Goal: Information Seeking & Learning: Learn about a topic

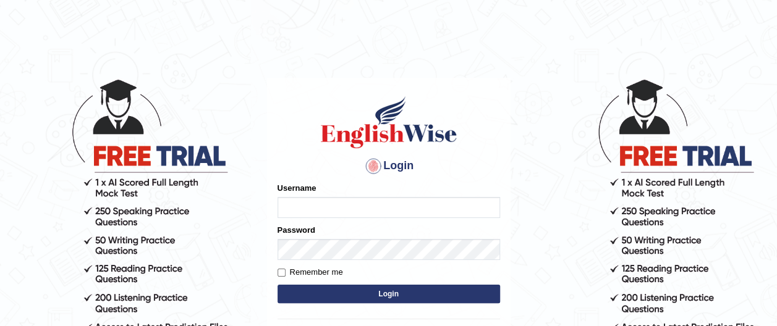
type input "francoemgineering"
click at [283, 276] on input "Remember me" at bounding box center [282, 273] width 8 height 8
checkbox input "true"
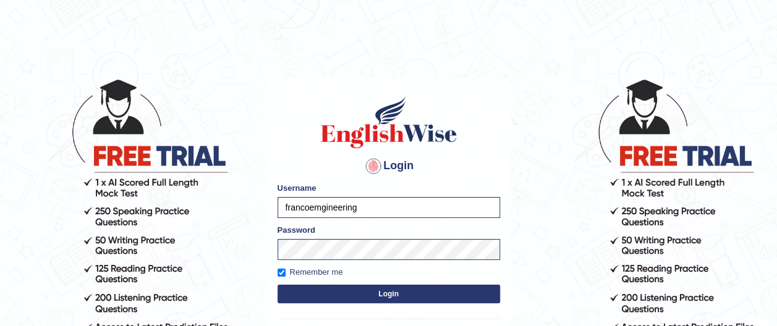
click at [385, 294] on button "Login" at bounding box center [389, 294] width 223 height 19
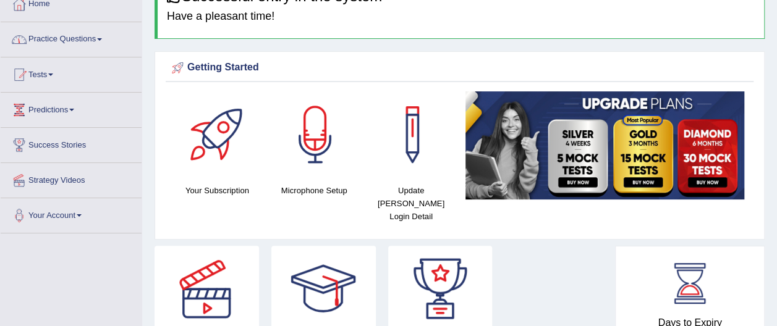
click at [93, 40] on link "Practice Questions" at bounding box center [71, 37] width 141 height 31
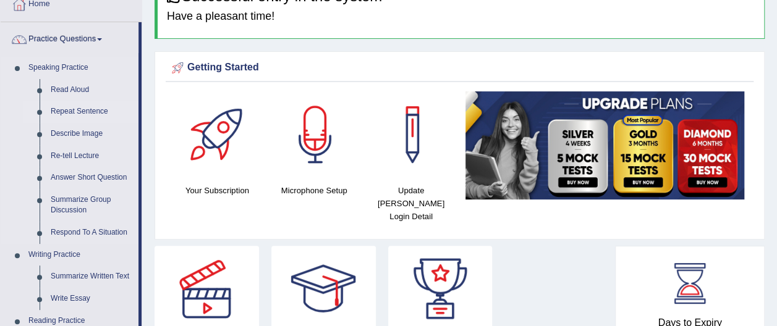
click at [90, 111] on link "Repeat Sentence" at bounding box center [91, 112] width 93 height 22
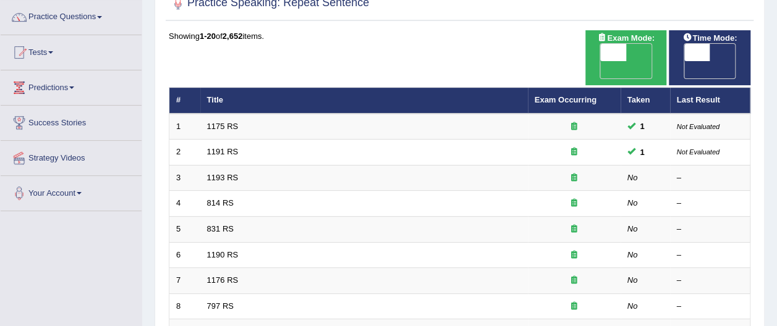
scroll to position [99, 0]
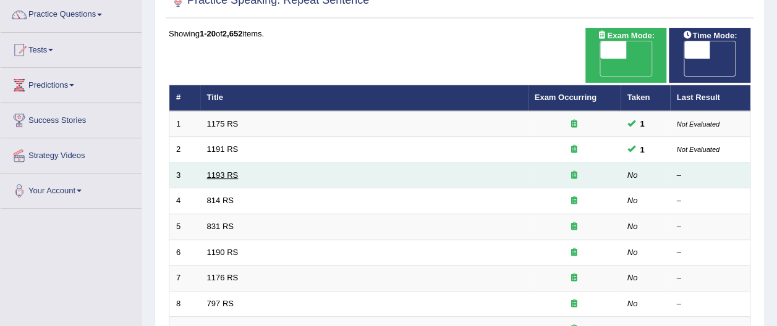
click at [221, 171] on link "1193 RS" at bounding box center [223, 175] width 32 height 9
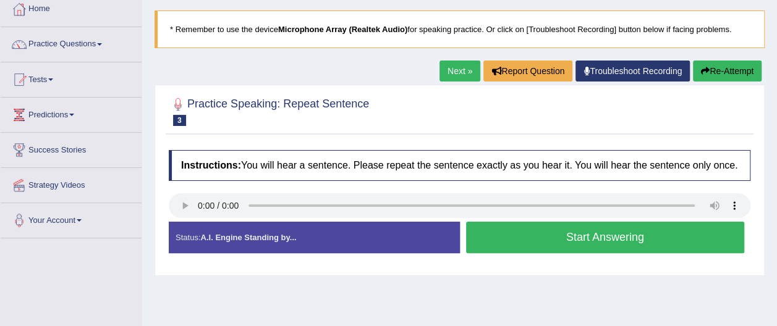
scroll to position [74, 0]
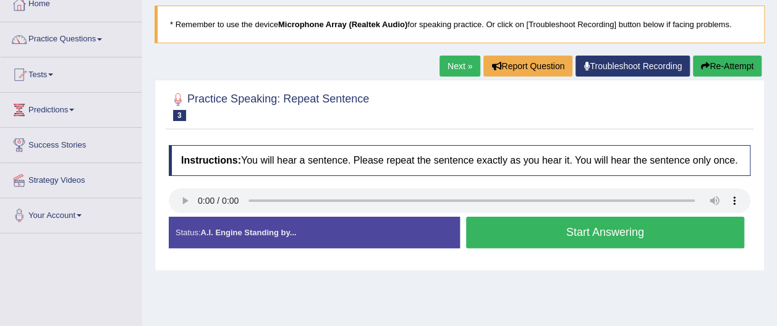
click at [623, 237] on button "Start Answering" at bounding box center [605, 233] width 279 height 32
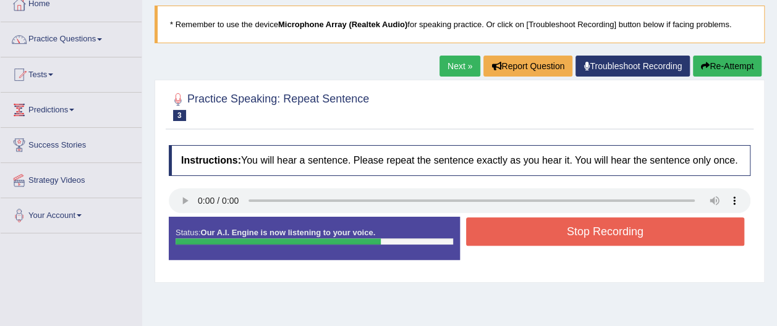
click at [560, 239] on button "Stop Recording" at bounding box center [605, 232] width 279 height 28
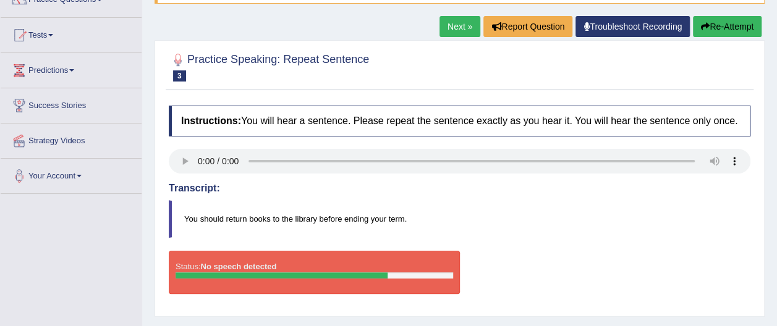
scroll to position [124, 0]
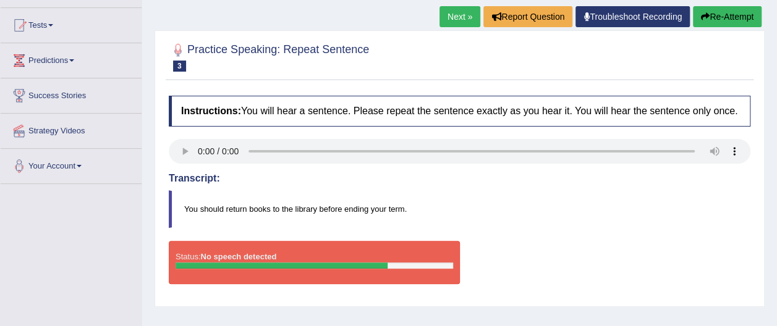
click at [731, 15] on button "Re-Attempt" at bounding box center [727, 16] width 69 height 21
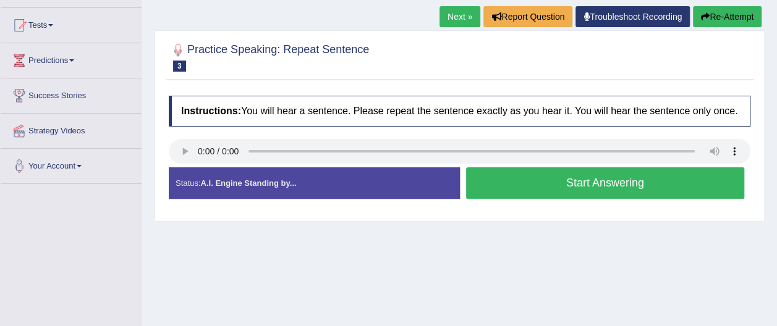
click at [612, 181] on button "Start Answering" at bounding box center [605, 184] width 279 height 32
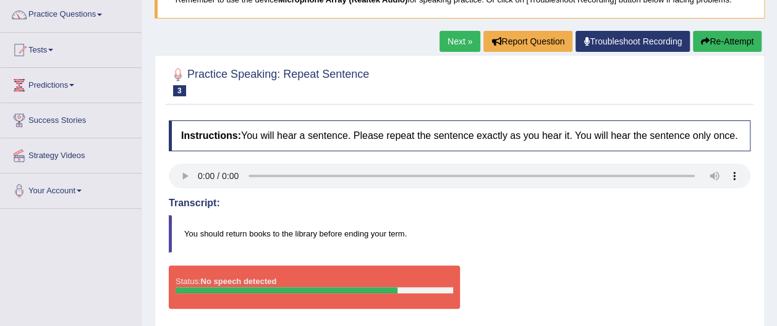
scroll to position [99, 0]
click at [725, 40] on button "Re-Attempt" at bounding box center [727, 41] width 69 height 21
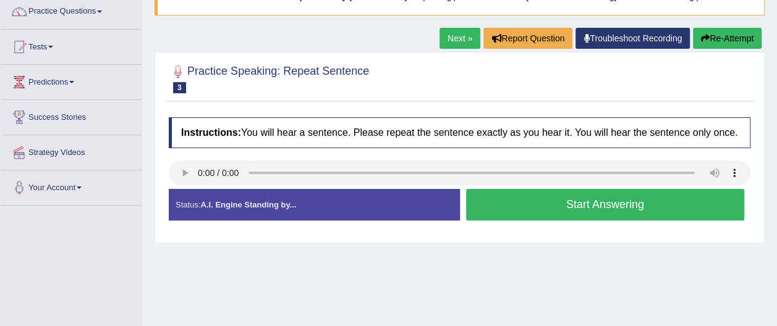
click at [538, 212] on button "Start Answering" at bounding box center [605, 205] width 279 height 32
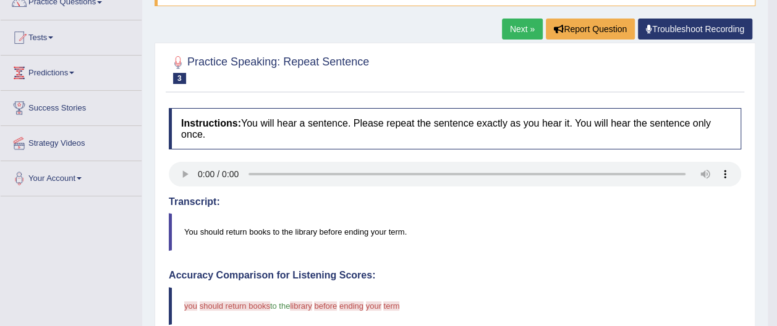
scroll to position [102, 0]
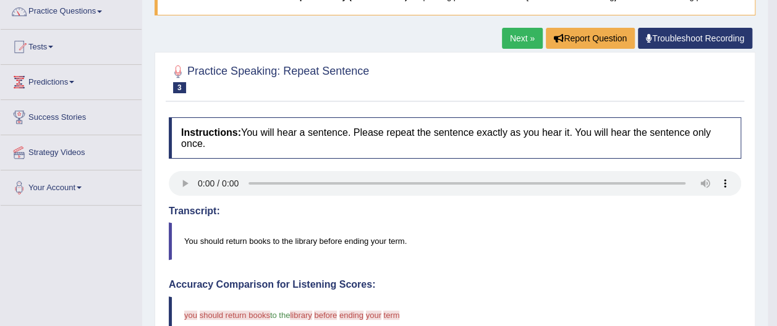
click at [526, 40] on link "Next »" at bounding box center [522, 38] width 41 height 21
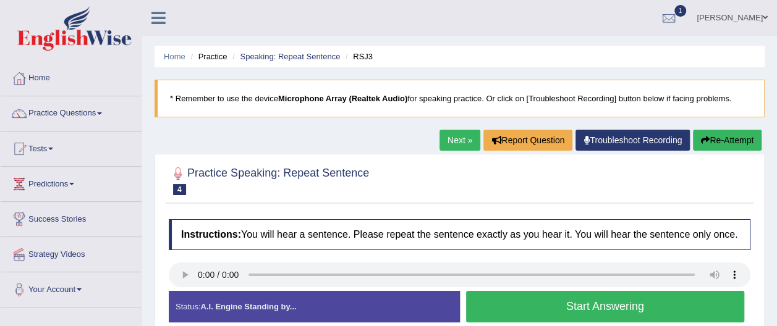
scroll to position [25, 0]
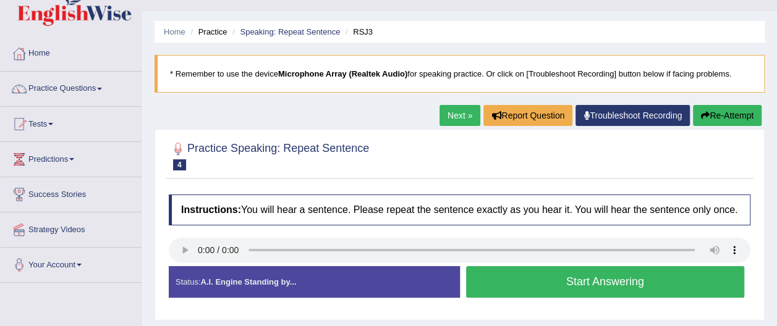
click at [571, 288] on button "Start Answering" at bounding box center [605, 283] width 279 height 32
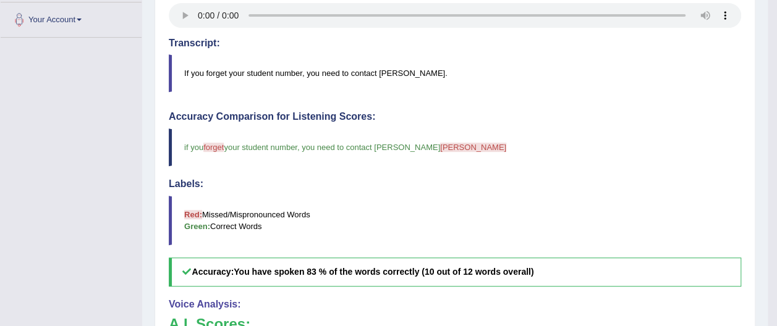
scroll to position [272, 0]
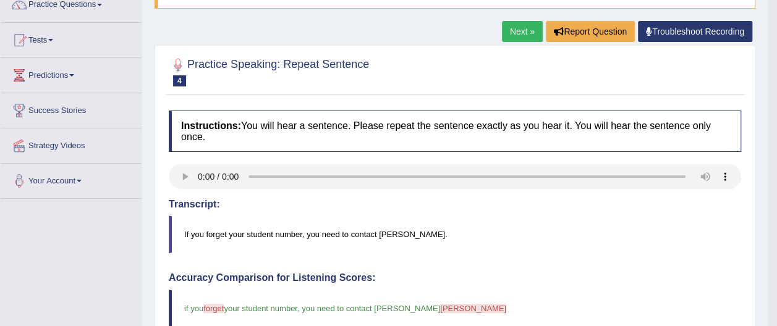
scroll to position [99, 0]
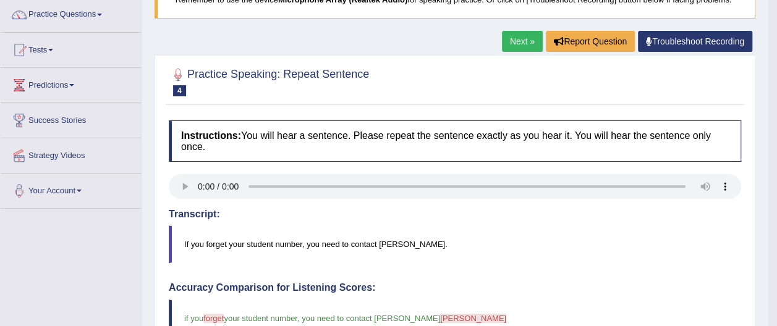
click at [522, 40] on link "Next »" at bounding box center [522, 41] width 41 height 21
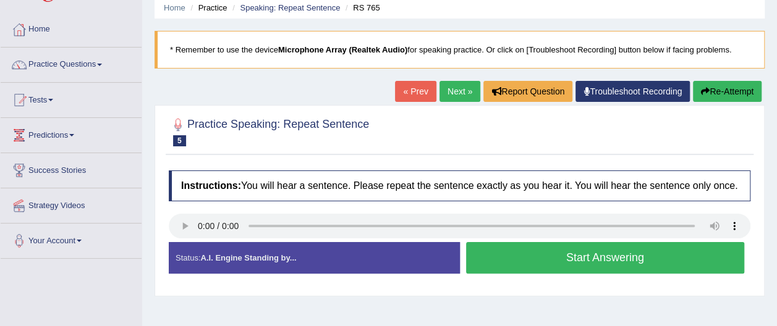
scroll to position [49, 0]
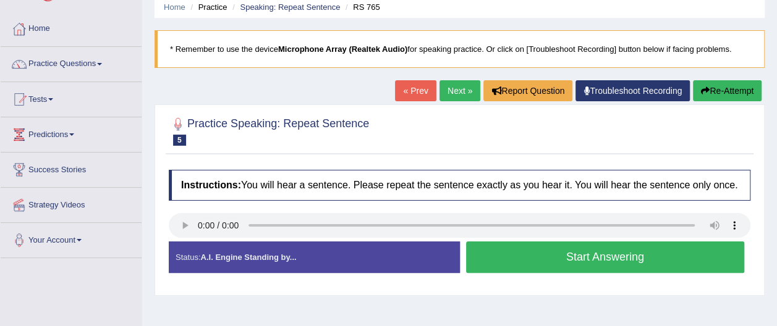
click at [544, 259] on button "Start Answering" at bounding box center [605, 258] width 279 height 32
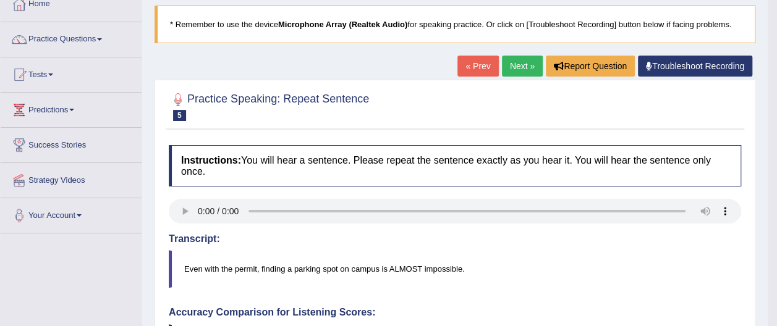
scroll to position [74, 0]
click at [527, 59] on link "Next »" at bounding box center [522, 66] width 41 height 21
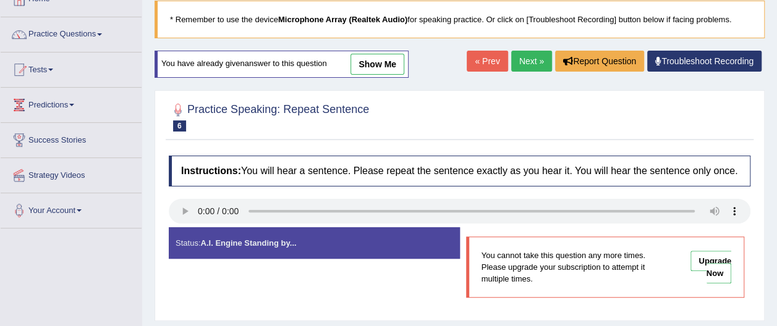
scroll to position [74, 0]
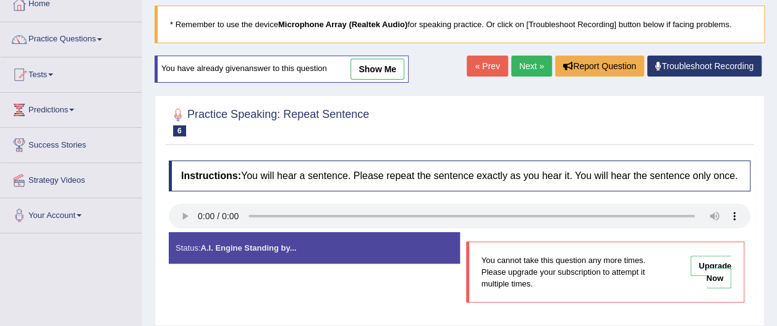
click at [538, 63] on link "Next »" at bounding box center [531, 66] width 41 height 21
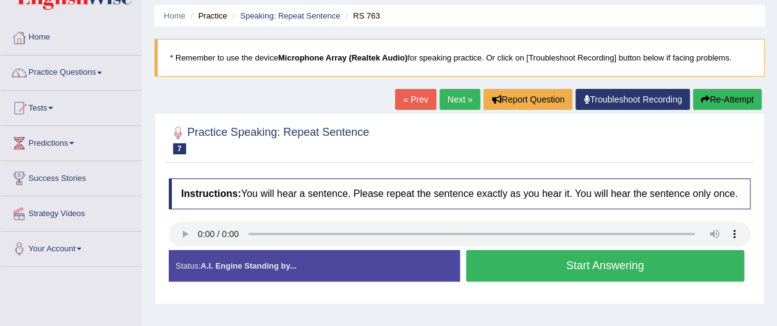
scroll to position [49, 0]
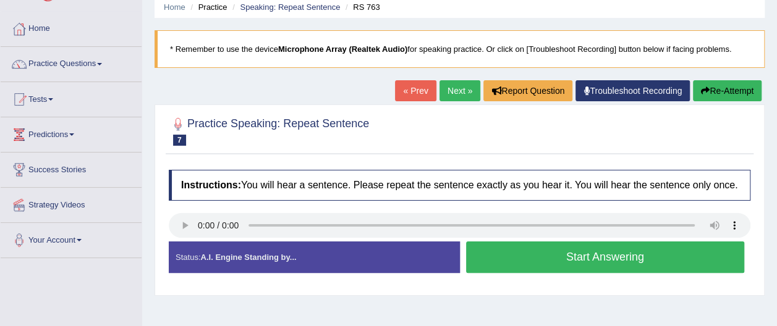
click at [568, 257] on button "Start Answering" at bounding box center [605, 258] width 279 height 32
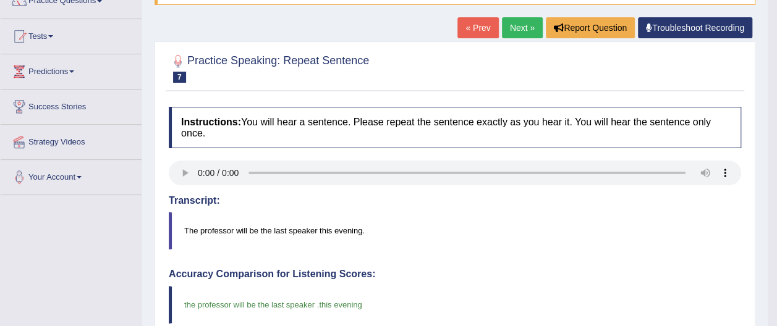
scroll to position [132, 0]
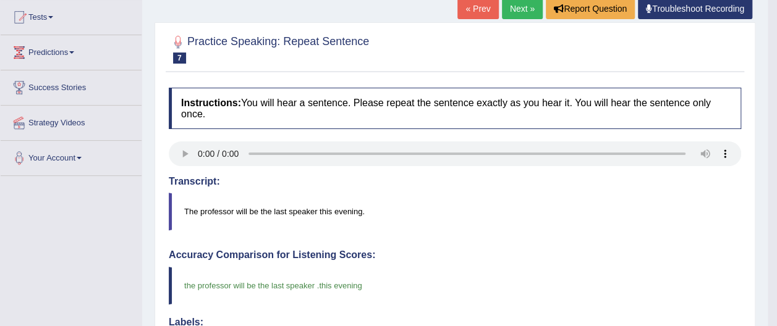
click at [520, 8] on link "Next »" at bounding box center [522, 8] width 41 height 21
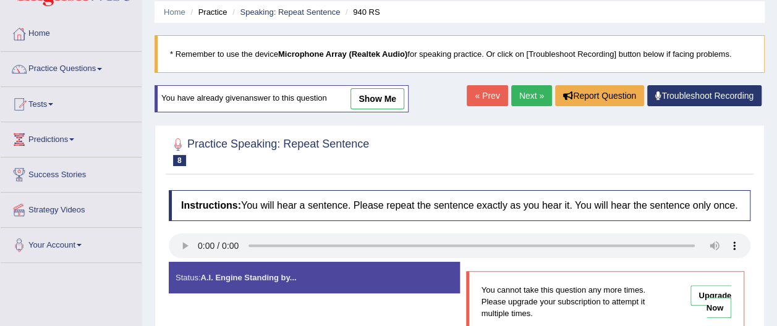
scroll to position [49, 0]
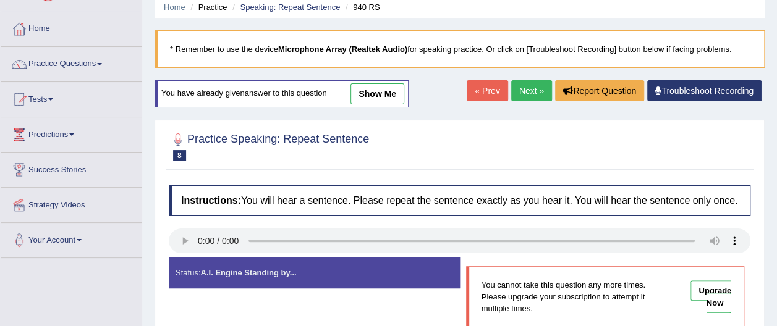
click at [534, 89] on link "Next »" at bounding box center [531, 90] width 41 height 21
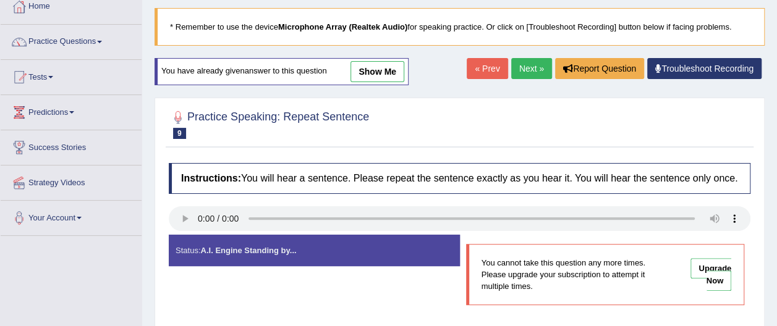
scroll to position [74, 0]
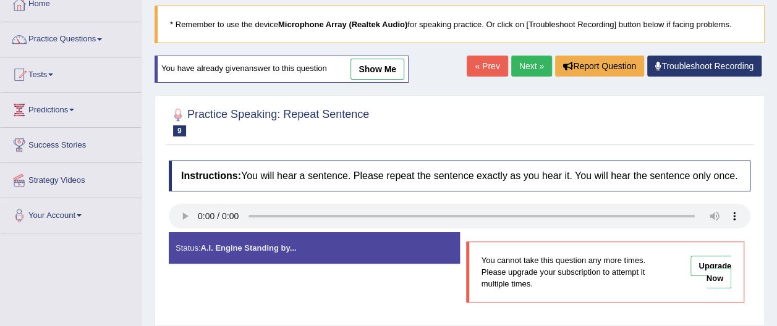
click at [524, 66] on link "Next »" at bounding box center [531, 66] width 41 height 21
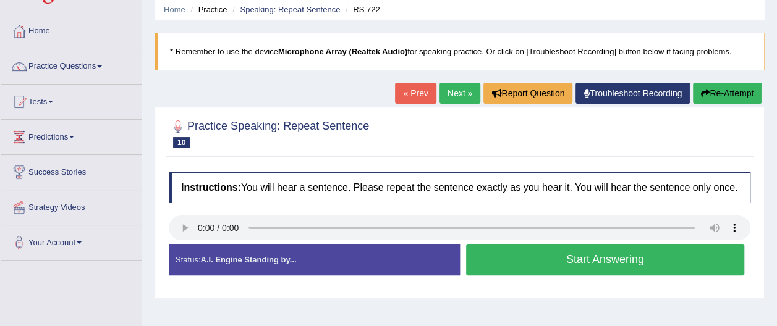
scroll to position [49, 0]
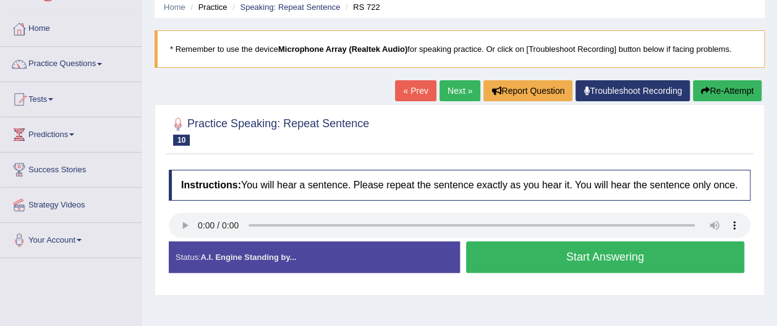
click at [555, 258] on button "Start Answering" at bounding box center [605, 258] width 279 height 32
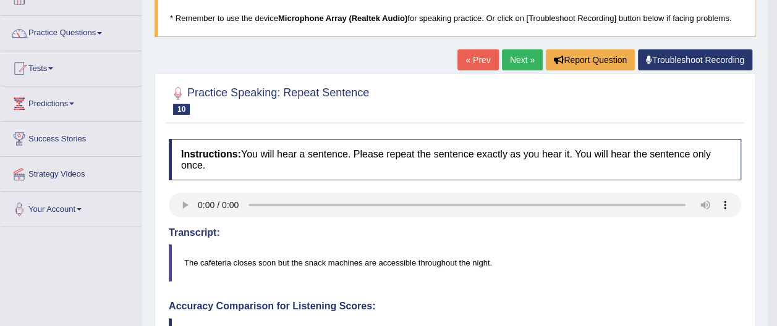
scroll to position [74, 0]
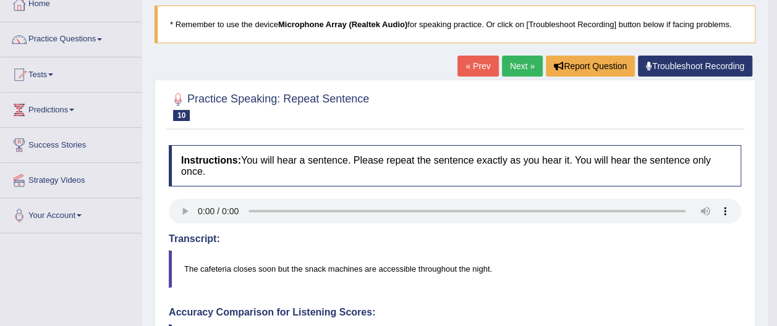
click at [524, 64] on link "Next »" at bounding box center [522, 66] width 41 height 21
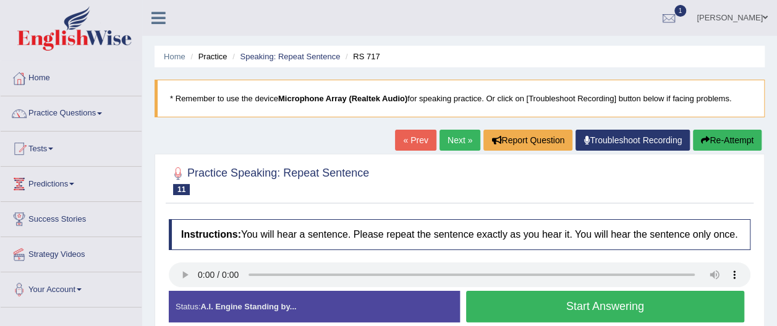
click at [603, 307] on button "Start Answering" at bounding box center [605, 307] width 279 height 32
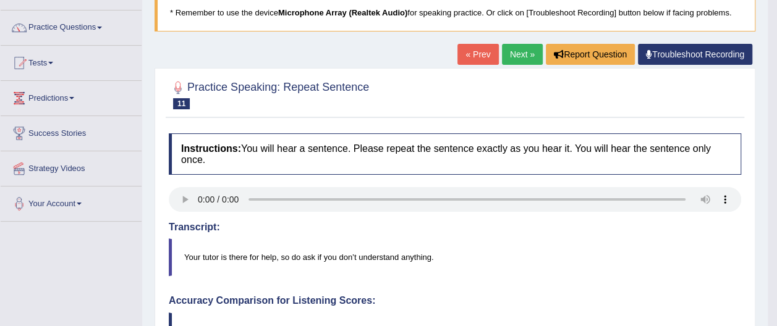
scroll to position [74, 0]
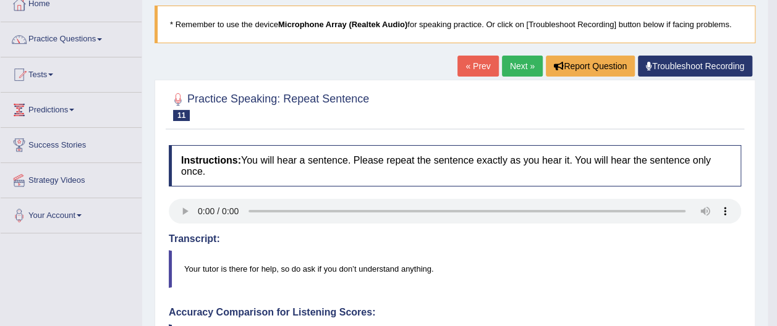
click at [527, 73] on link "Next »" at bounding box center [522, 66] width 41 height 21
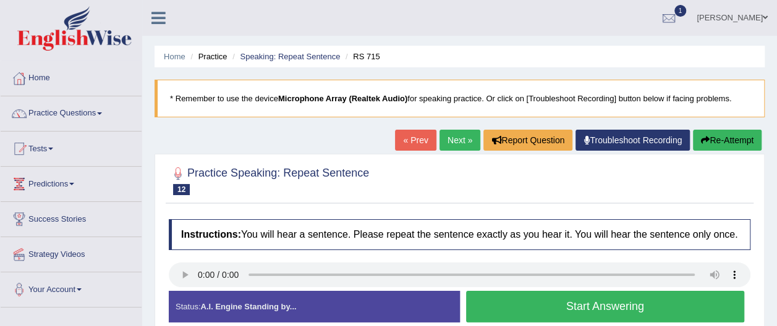
click at [563, 302] on button "Start Answering" at bounding box center [605, 307] width 279 height 32
click at [581, 302] on button "Start Answering" at bounding box center [605, 307] width 279 height 32
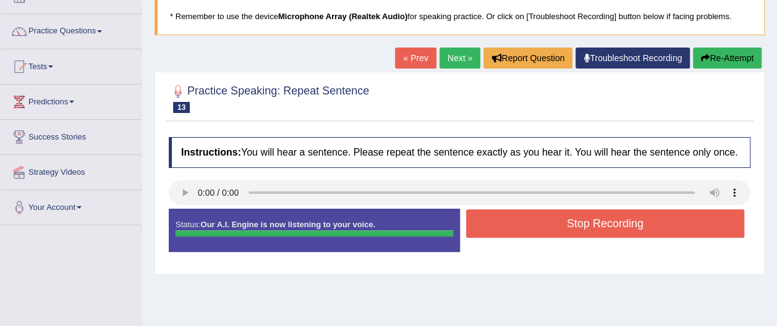
click at [777, 244] on html "Toggle navigation Home Practice Questions Speaking Practice Read Aloud Repeat S…" at bounding box center [388, 81] width 777 height 326
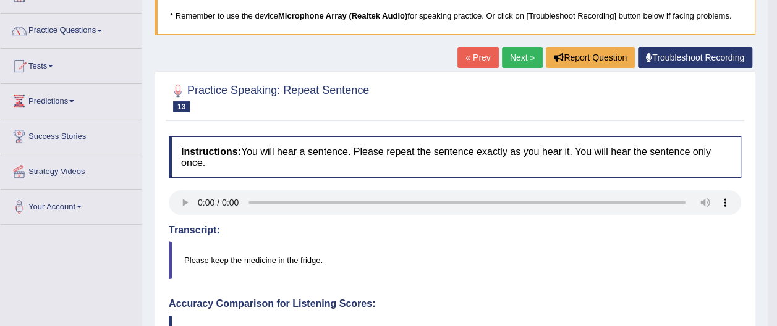
scroll to position [74, 0]
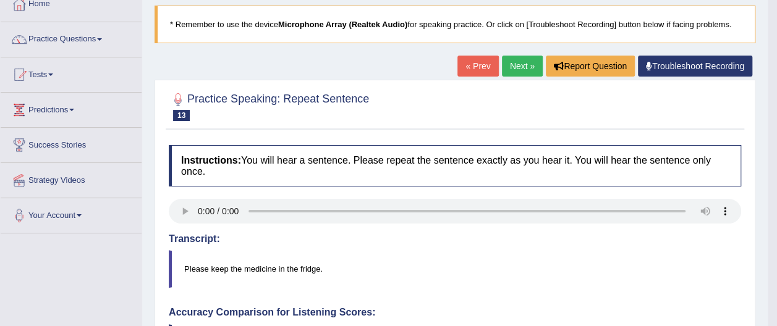
click at [518, 69] on link "Next »" at bounding box center [522, 66] width 41 height 21
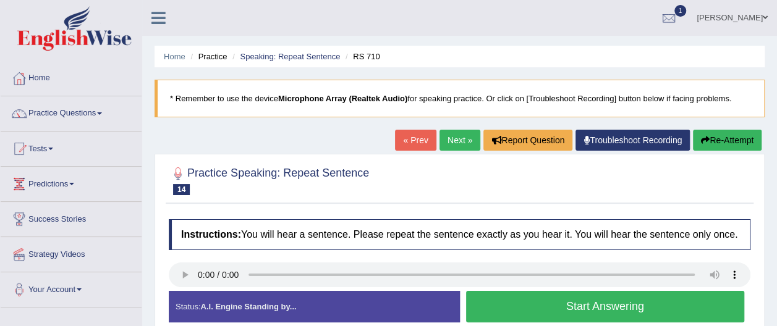
click at [554, 312] on button "Start Answering" at bounding box center [605, 307] width 279 height 32
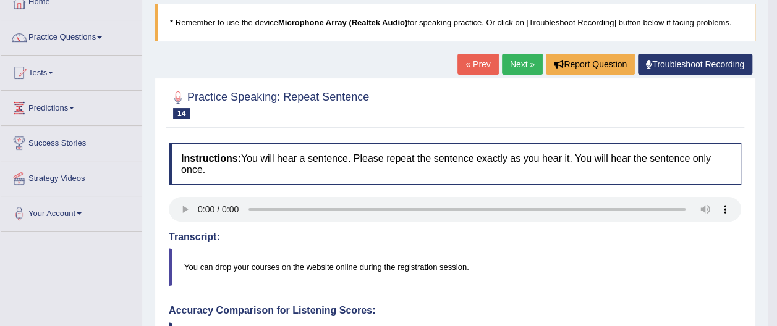
scroll to position [74, 0]
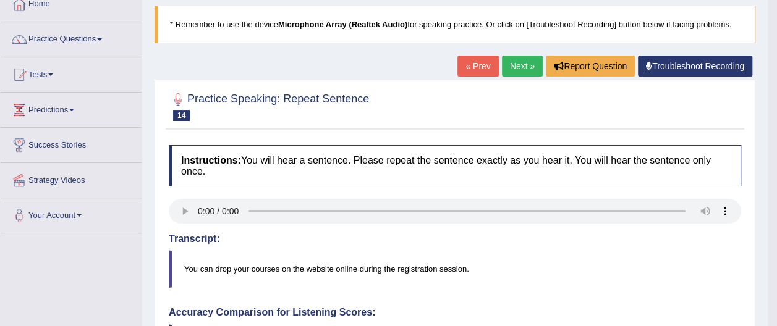
click at [528, 64] on link "Next »" at bounding box center [522, 66] width 41 height 21
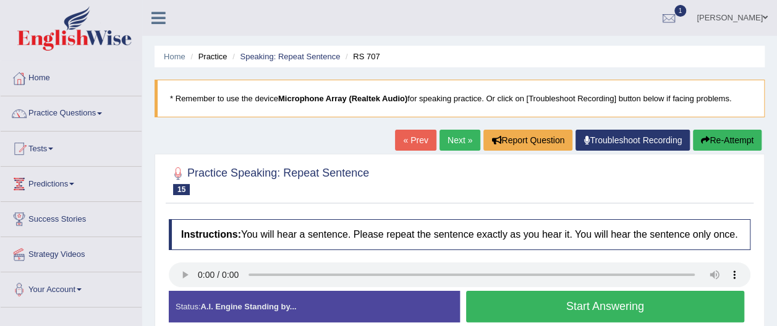
click at [568, 304] on button "Start Answering" at bounding box center [605, 307] width 279 height 32
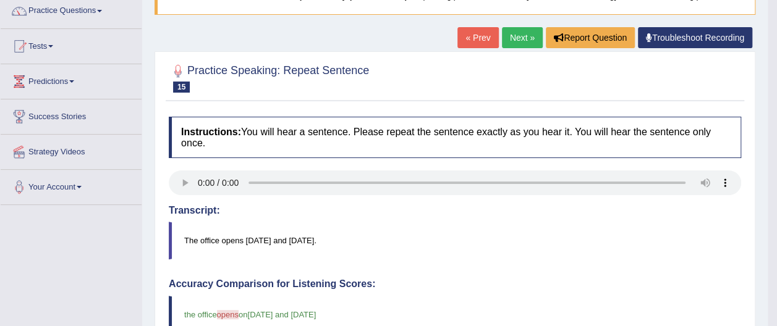
scroll to position [99, 0]
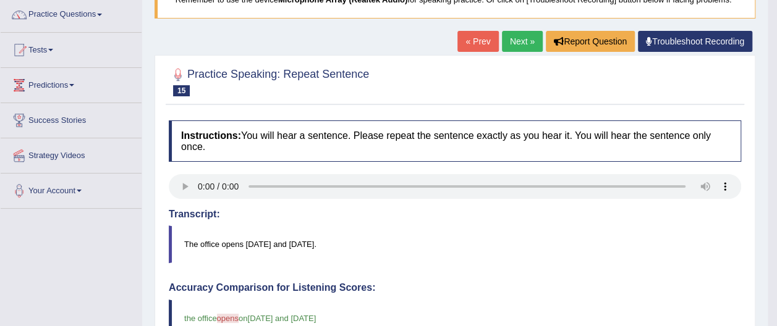
click at [523, 41] on link "Next »" at bounding box center [522, 41] width 41 height 21
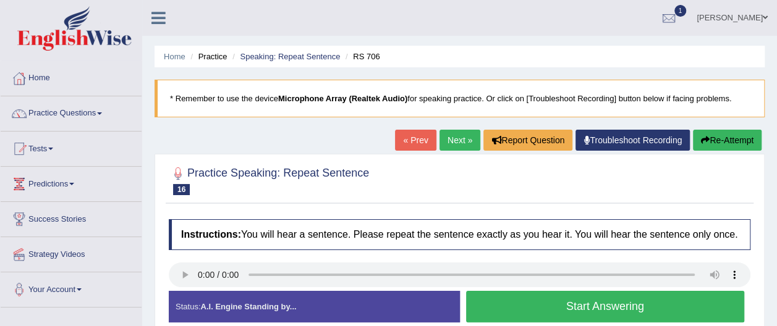
click at [535, 310] on button "Start Answering" at bounding box center [605, 307] width 279 height 32
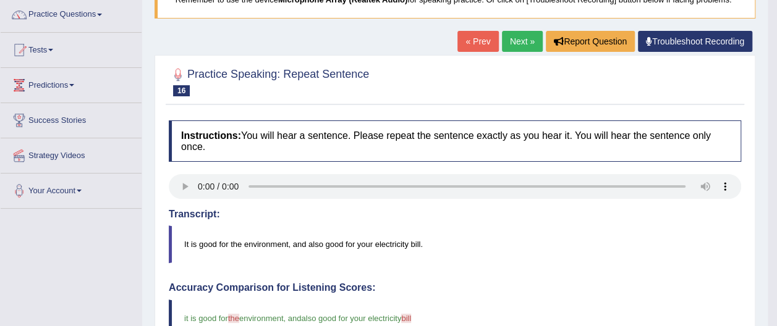
scroll to position [74, 0]
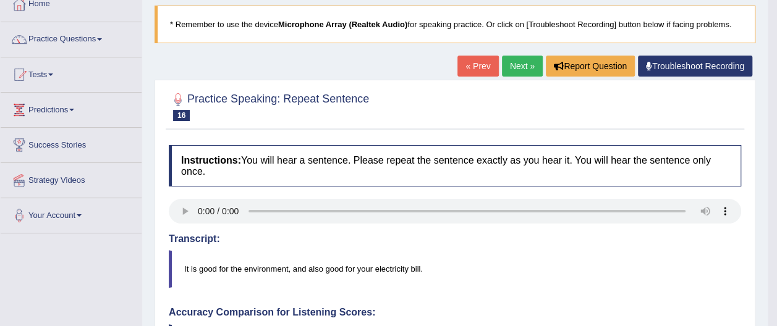
click at [522, 62] on link "Next »" at bounding box center [522, 66] width 41 height 21
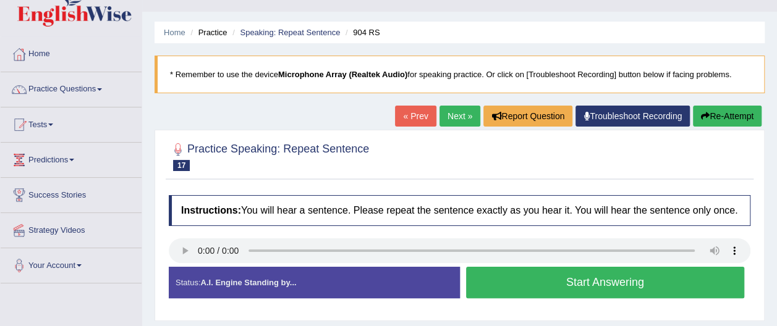
scroll to position [49, 0]
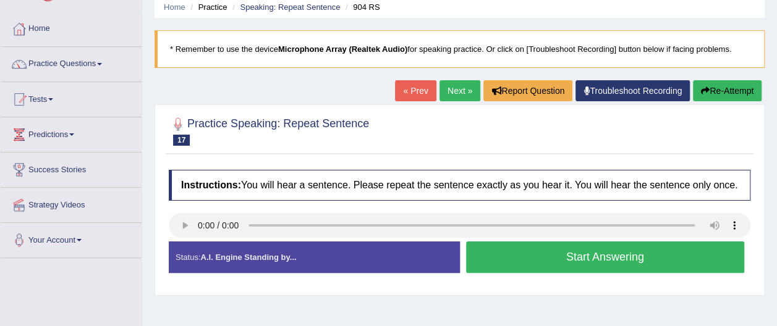
click at [552, 257] on button "Start Answering" at bounding box center [605, 258] width 279 height 32
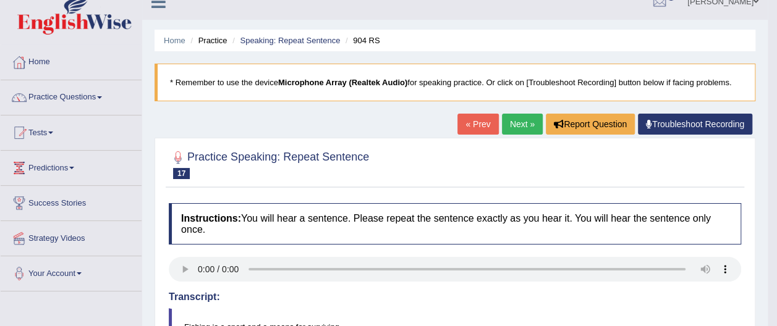
scroll to position [0, 0]
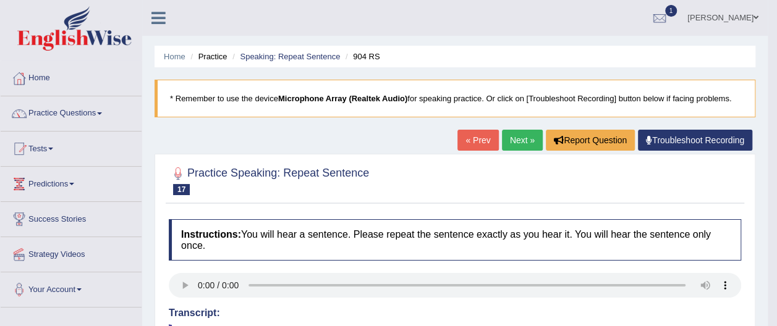
click at [523, 135] on link "Next »" at bounding box center [522, 140] width 41 height 21
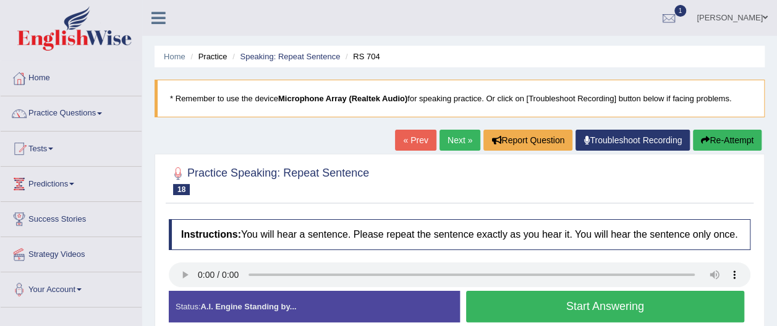
click at [550, 312] on button "Start Answering" at bounding box center [605, 307] width 279 height 32
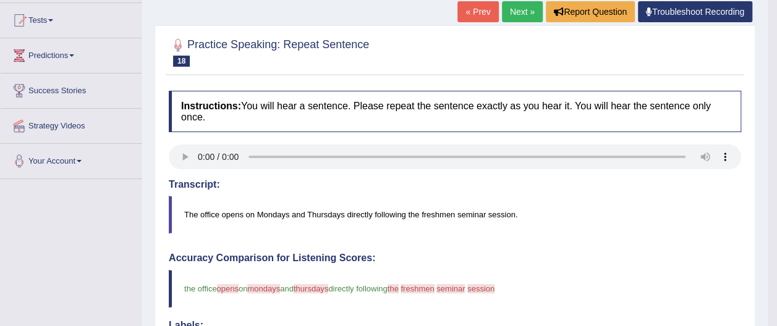
scroll to position [124, 0]
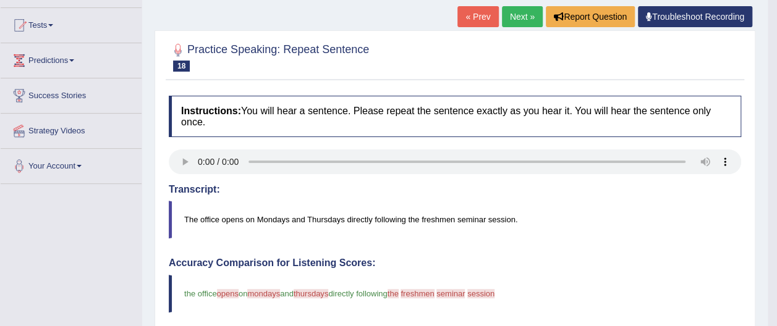
click at [531, 15] on link "Next »" at bounding box center [522, 16] width 41 height 21
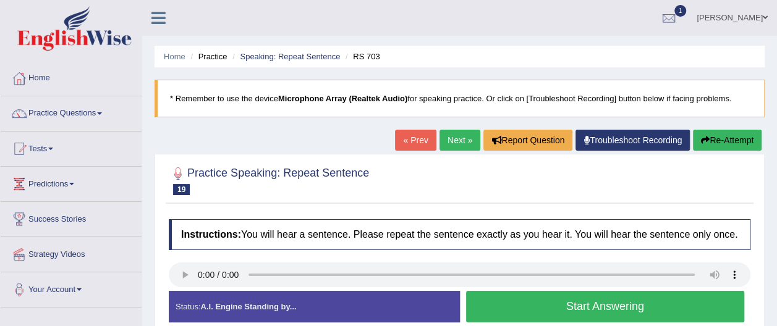
click at [550, 304] on button "Start Answering" at bounding box center [605, 307] width 279 height 32
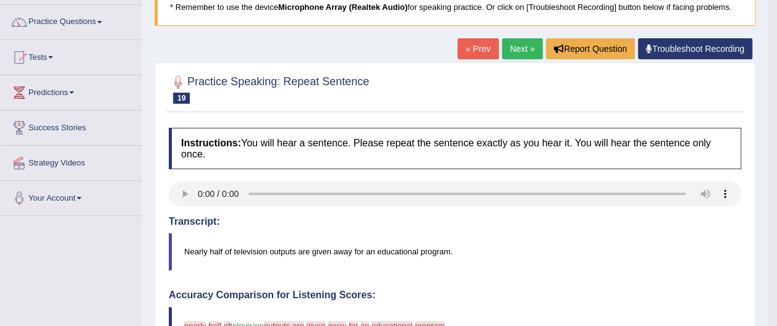
scroll to position [90, 0]
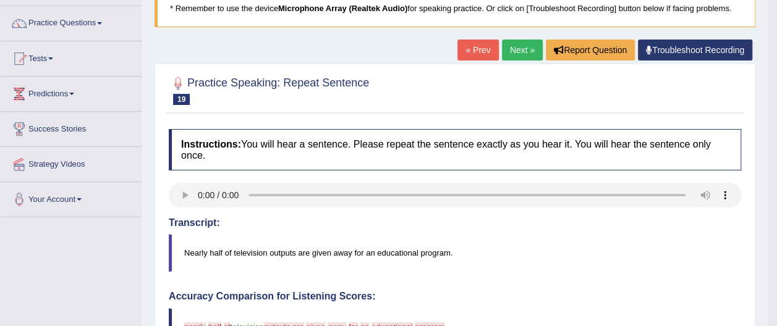
click at [518, 46] on link "Next »" at bounding box center [522, 50] width 41 height 21
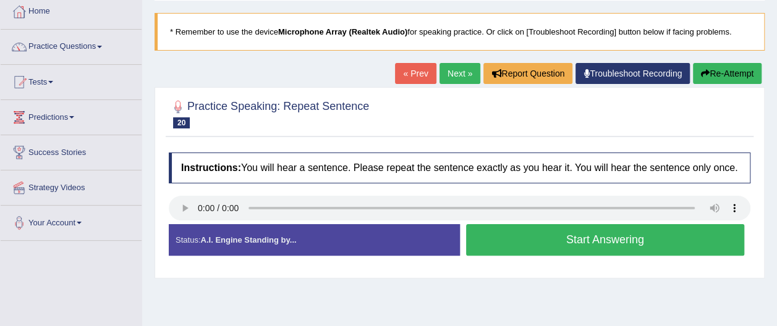
scroll to position [74, 0]
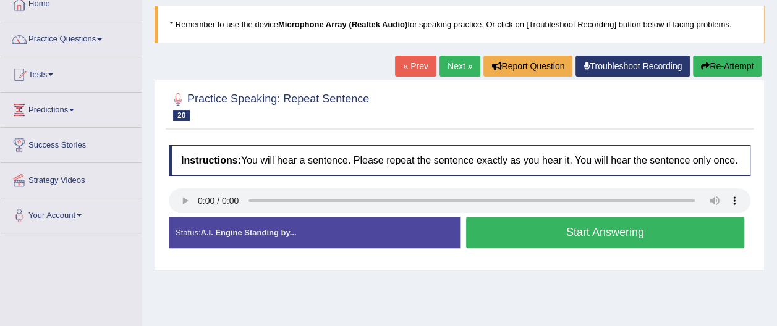
click at [540, 232] on button "Start Answering" at bounding box center [605, 233] width 279 height 32
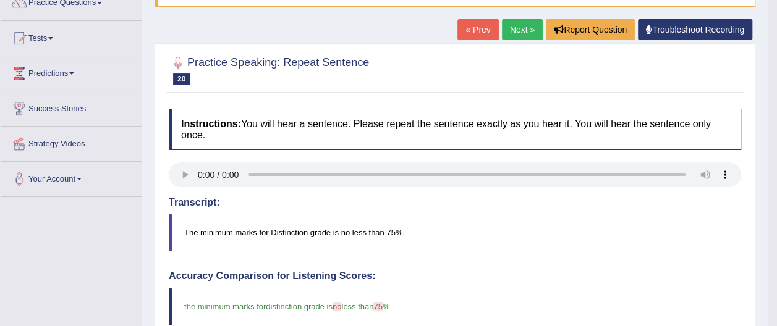
scroll to position [99, 0]
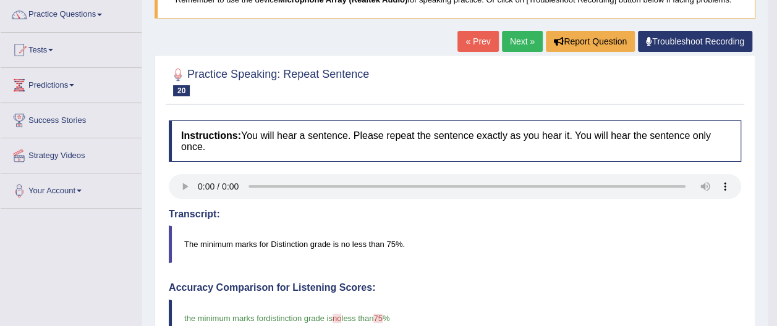
click at [518, 39] on link "Next »" at bounding box center [522, 41] width 41 height 21
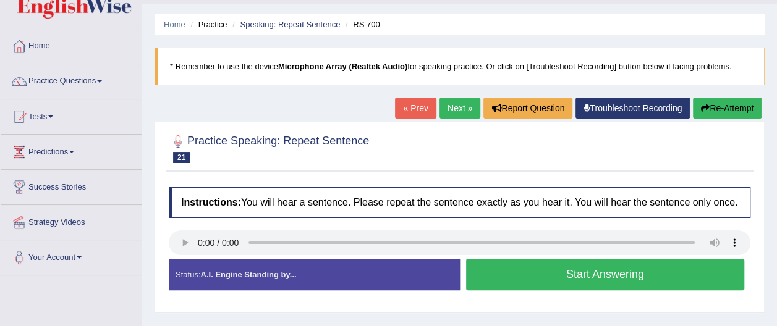
scroll to position [49, 0]
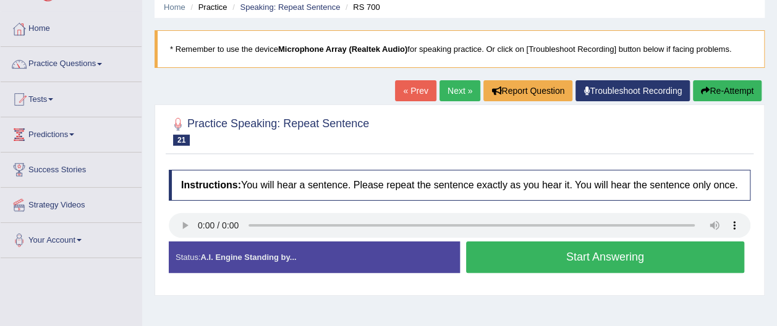
click at [570, 258] on button "Start Answering" at bounding box center [605, 258] width 279 height 32
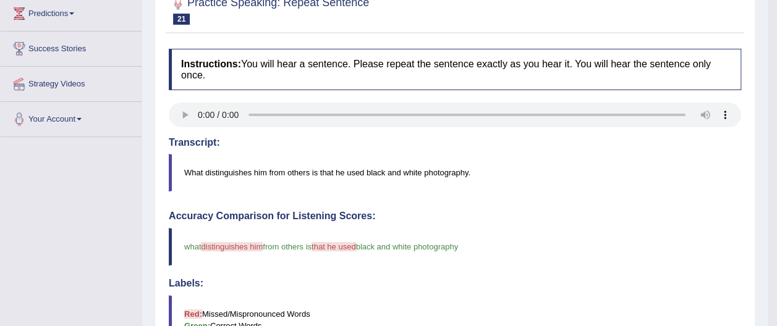
scroll to position [173, 0]
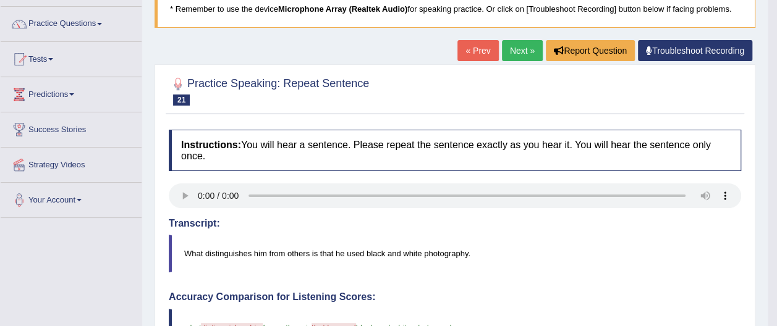
scroll to position [74, 0]
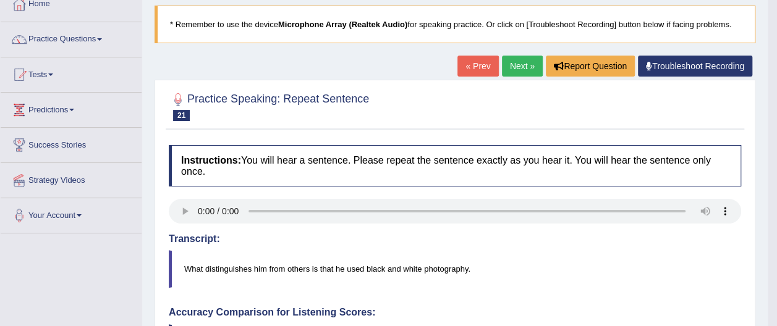
click at [527, 65] on link "Next »" at bounding box center [522, 66] width 41 height 21
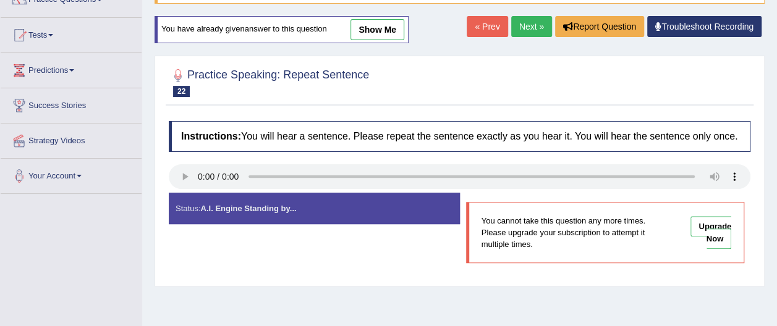
scroll to position [99, 0]
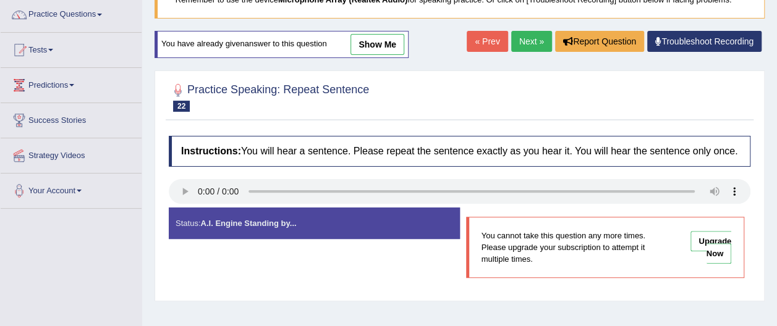
click at [531, 42] on link "Next »" at bounding box center [531, 41] width 41 height 21
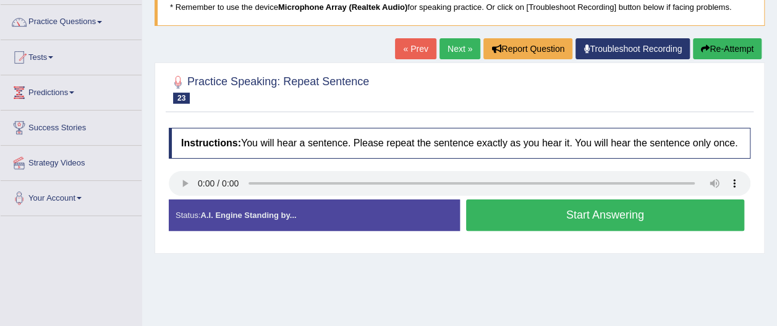
scroll to position [99, 0]
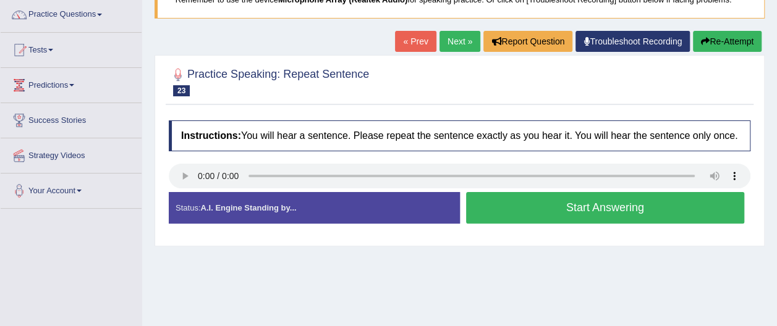
click at [560, 215] on button "Start Answering" at bounding box center [605, 208] width 279 height 32
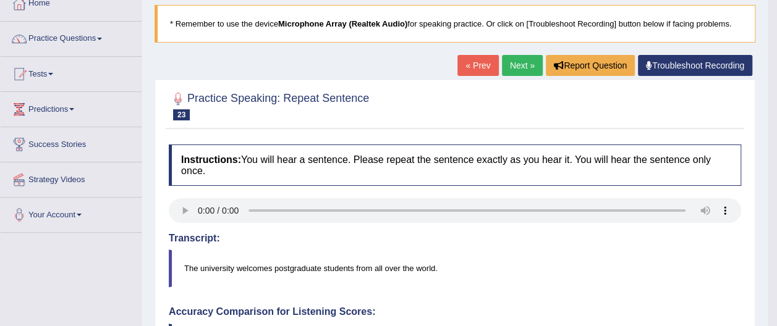
scroll to position [74, 0]
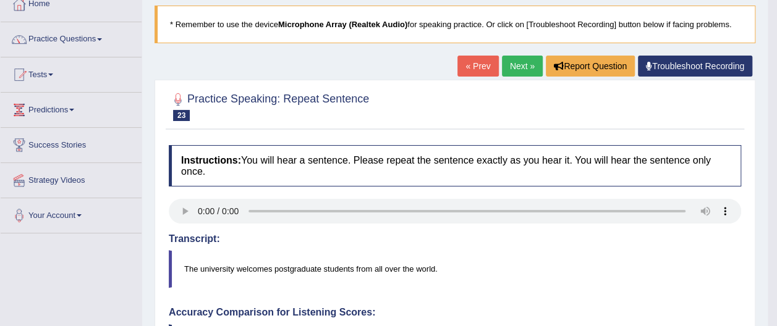
click at [523, 66] on link "Next »" at bounding box center [522, 66] width 41 height 21
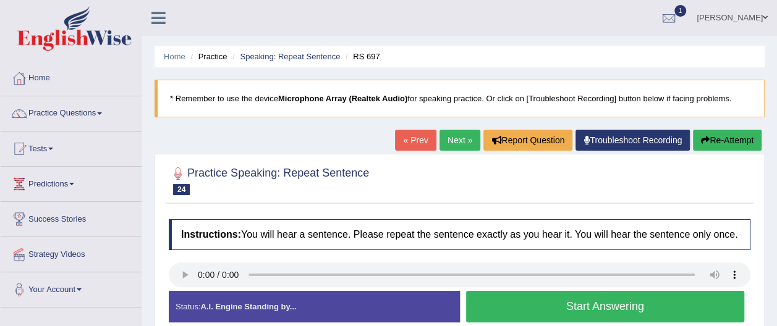
click at [552, 307] on button "Start Answering" at bounding box center [605, 307] width 279 height 32
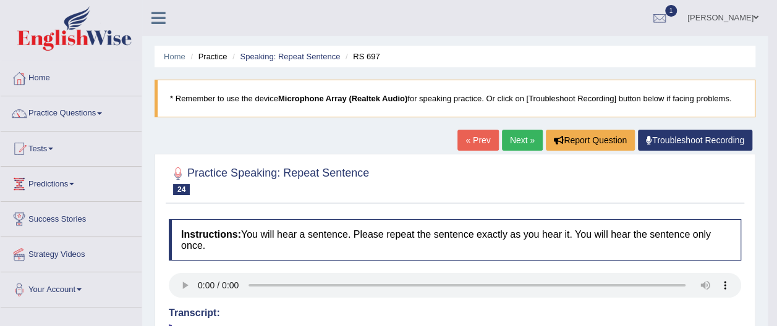
click at [520, 139] on link "Next »" at bounding box center [522, 140] width 41 height 21
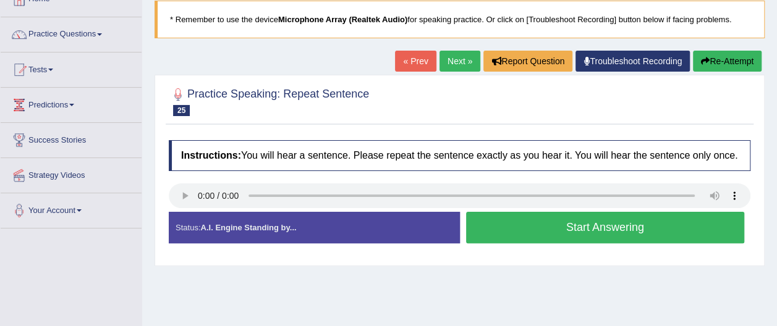
scroll to position [74, 0]
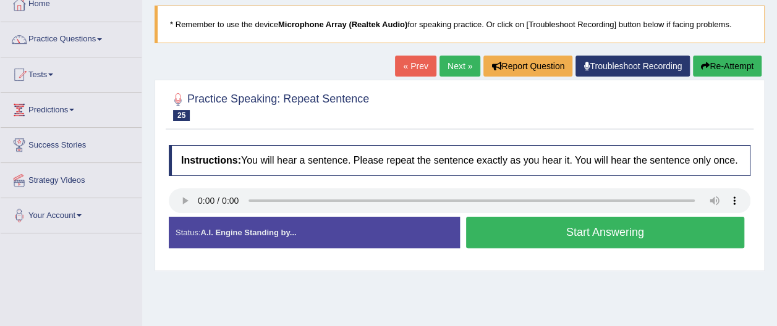
click at [418, 65] on link "« Prev" at bounding box center [415, 66] width 41 height 21
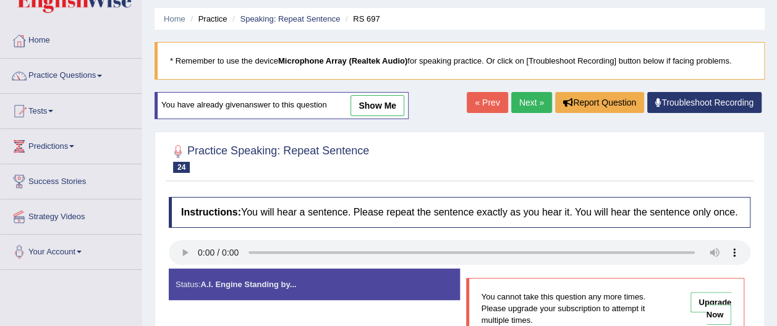
scroll to position [49, 0]
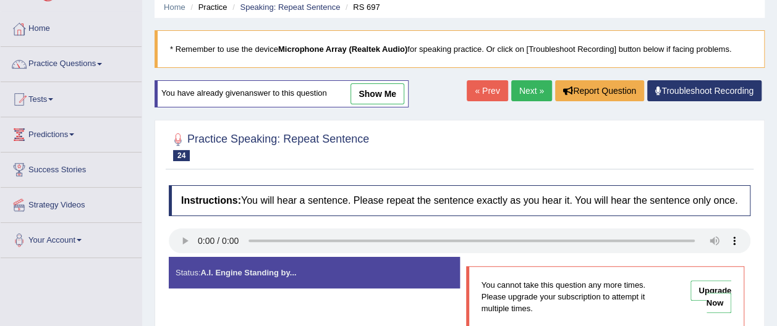
click at [383, 96] on link "show me" at bounding box center [378, 93] width 54 height 21
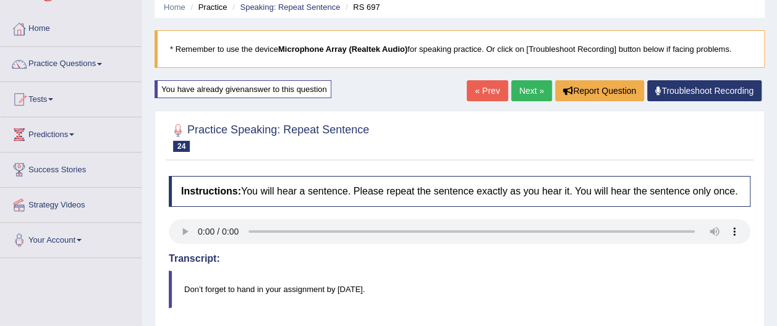
click at [596, 66] on blockquote "* Remember to use the device Microphone Array (Realtek Audio) for speaking prac…" at bounding box center [460, 49] width 610 height 38
click at [532, 96] on link "Next »" at bounding box center [531, 90] width 41 height 21
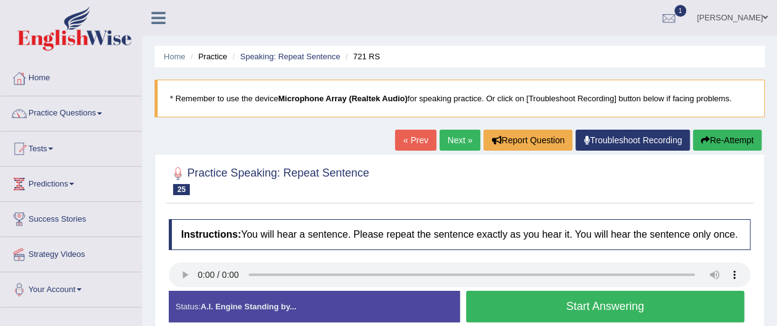
click at [551, 307] on button "Start Answering" at bounding box center [605, 307] width 279 height 32
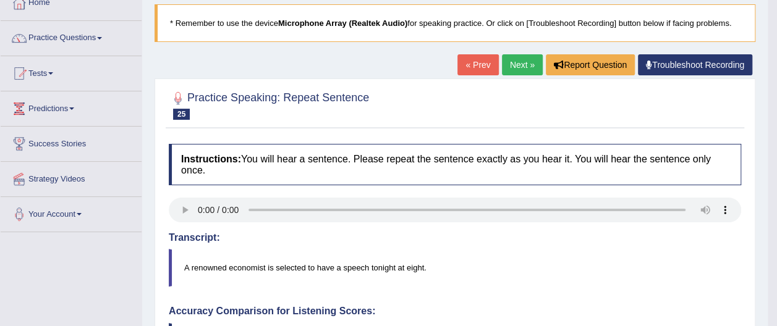
scroll to position [74, 0]
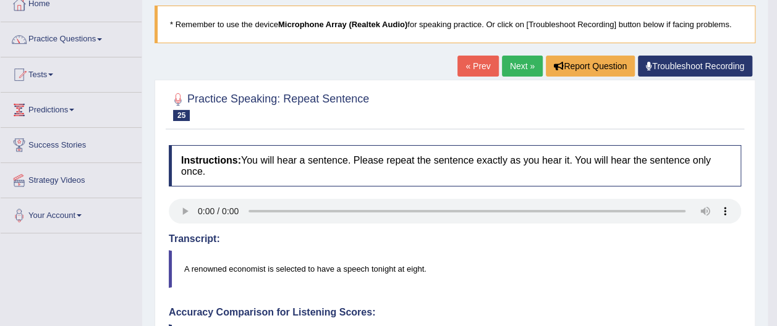
click at [518, 66] on link "Next »" at bounding box center [522, 66] width 41 height 21
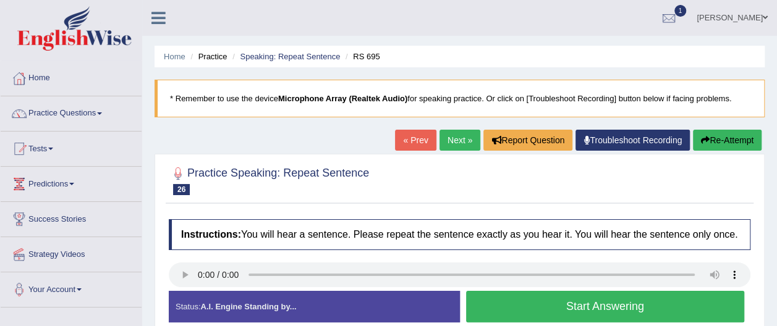
click at [557, 313] on button "Start Answering" at bounding box center [605, 307] width 279 height 32
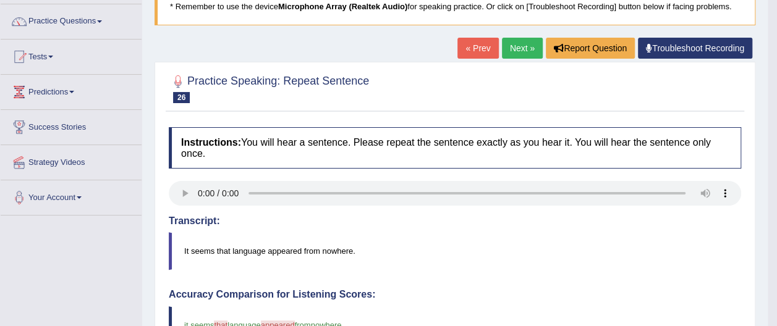
scroll to position [74, 0]
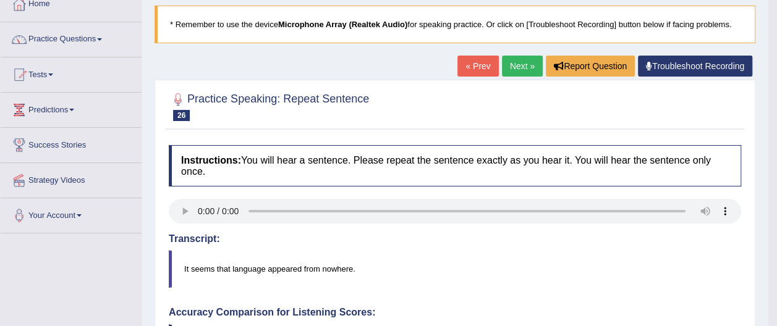
click at [525, 67] on link "Next »" at bounding box center [522, 66] width 41 height 21
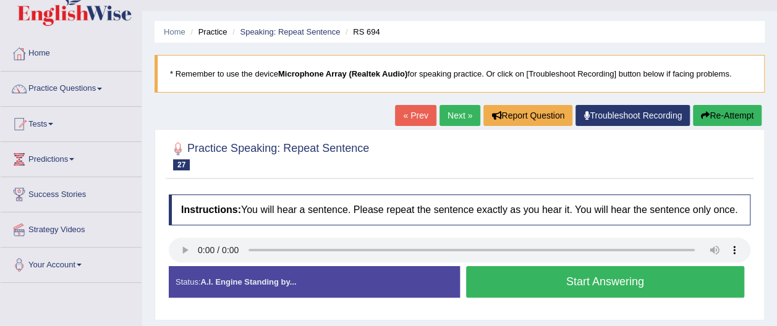
scroll to position [49, 0]
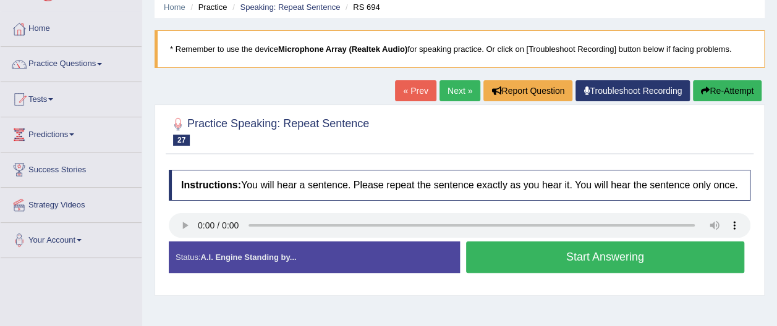
click at [546, 267] on button "Start Answering" at bounding box center [605, 258] width 279 height 32
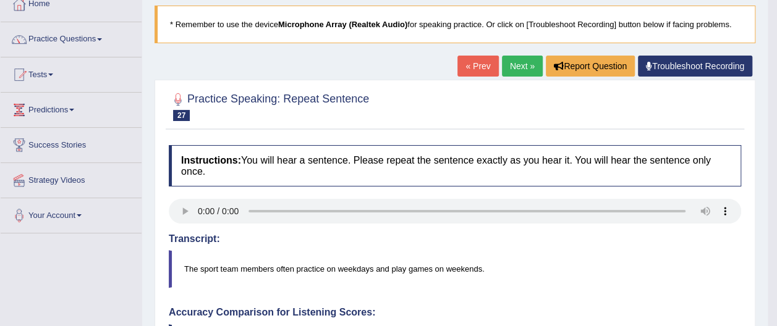
scroll to position [74, 0]
click at [515, 67] on link "Next »" at bounding box center [522, 66] width 41 height 21
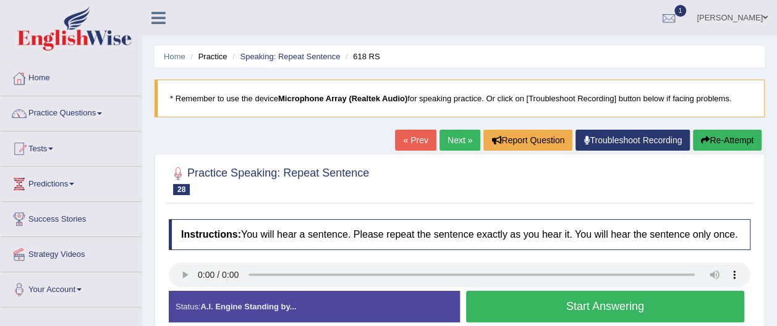
click at [493, 307] on button "Start Answering" at bounding box center [605, 307] width 279 height 32
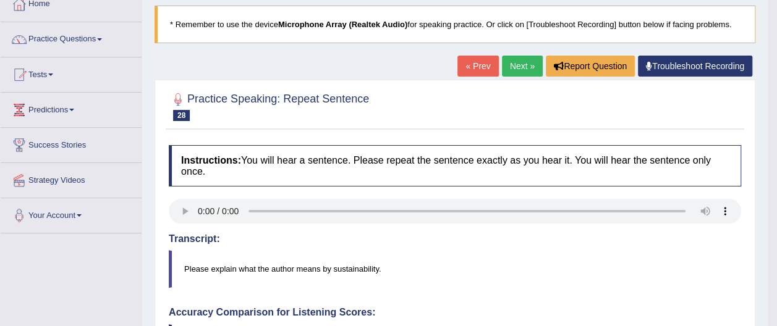
scroll to position [74, 0]
click at [531, 58] on link "Next »" at bounding box center [522, 66] width 41 height 21
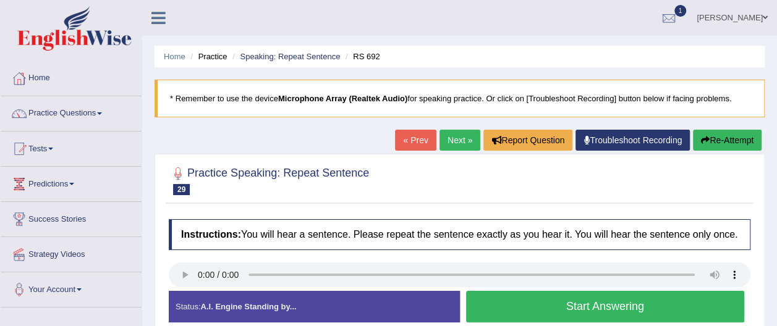
click at [427, 141] on link "« Prev" at bounding box center [415, 140] width 41 height 21
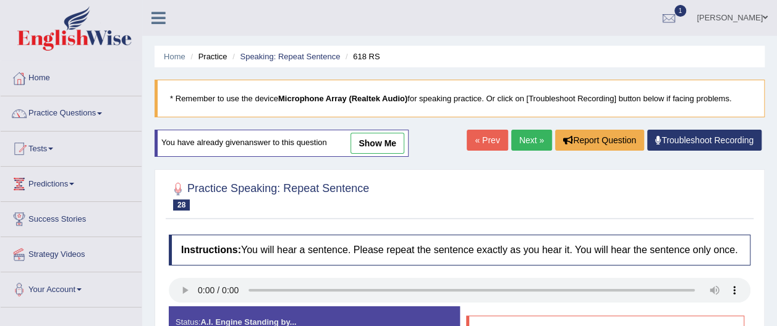
click at [531, 139] on link "Next »" at bounding box center [531, 140] width 41 height 21
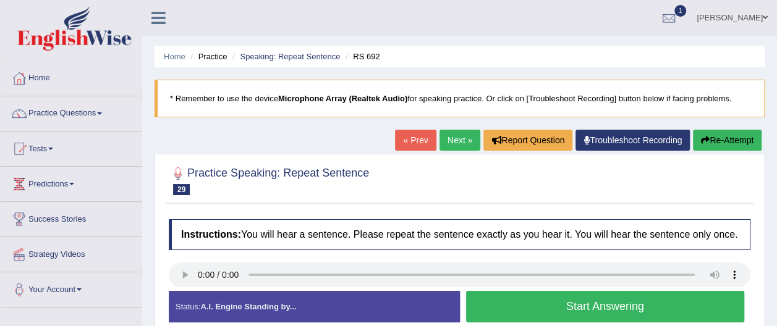
click at [523, 302] on button "Start Answering" at bounding box center [605, 307] width 279 height 32
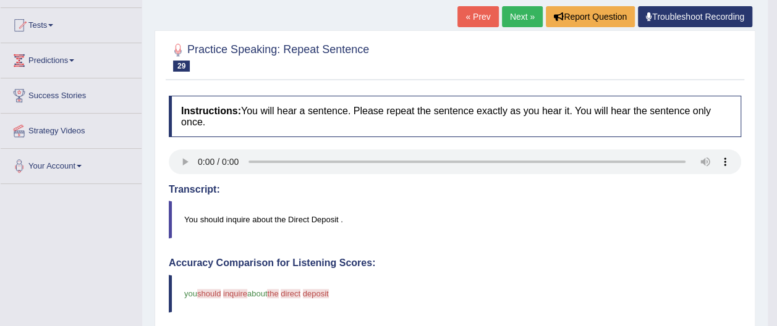
scroll to position [148, 0]
